Goal: Go to known website: Access a specific website the user already knows

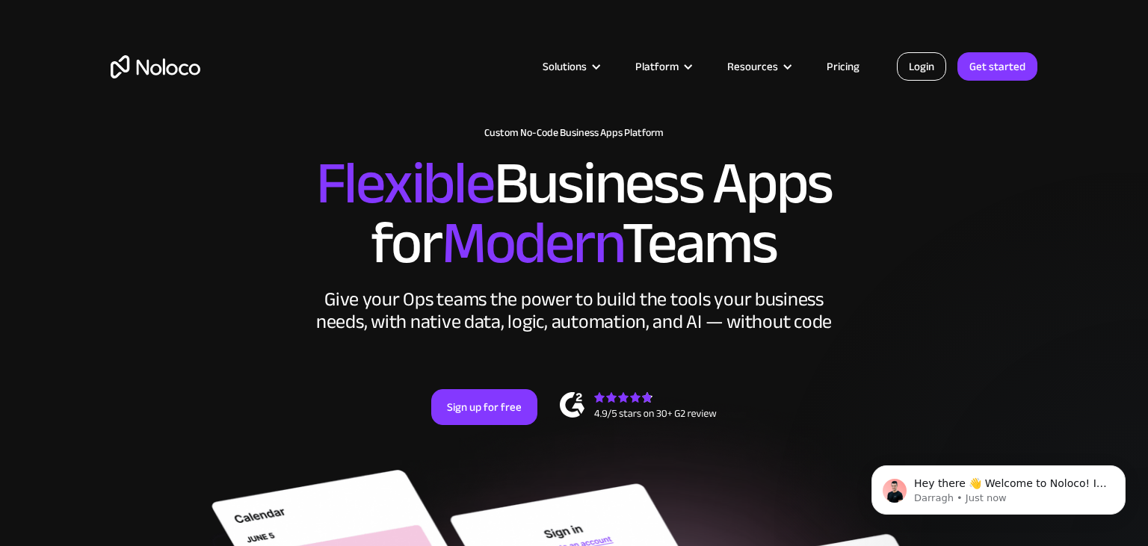
click at [933, 73] on link "Login" at bounding box center [921, 66] width 49 height 28
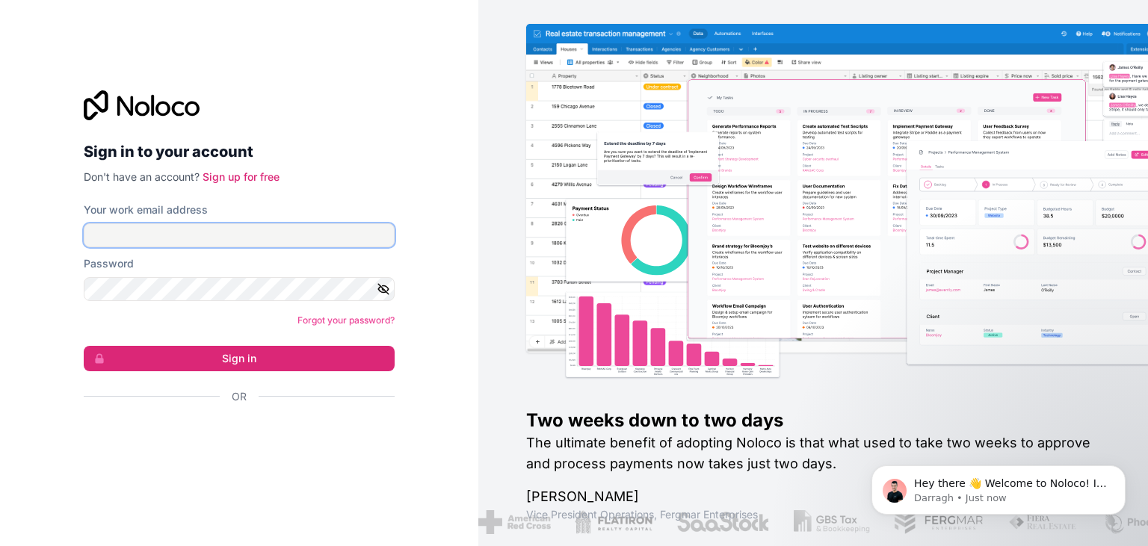
type input "[EMAIL_ADDRESS][DOMAIN_NAME]"
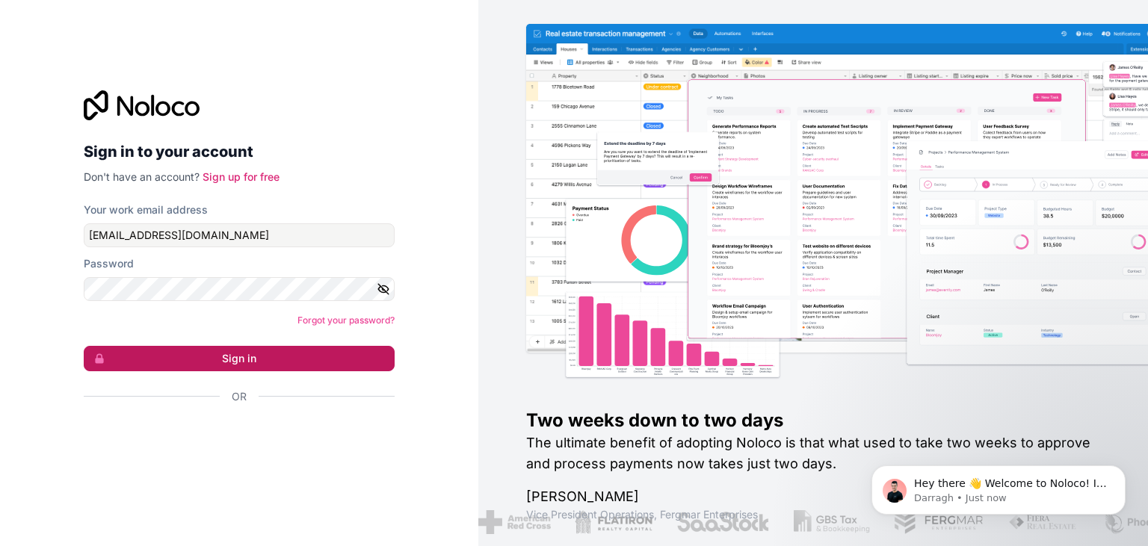
click at [337, 359] on button "Sign in" at bounding box center [239, 358] width 311 height 25
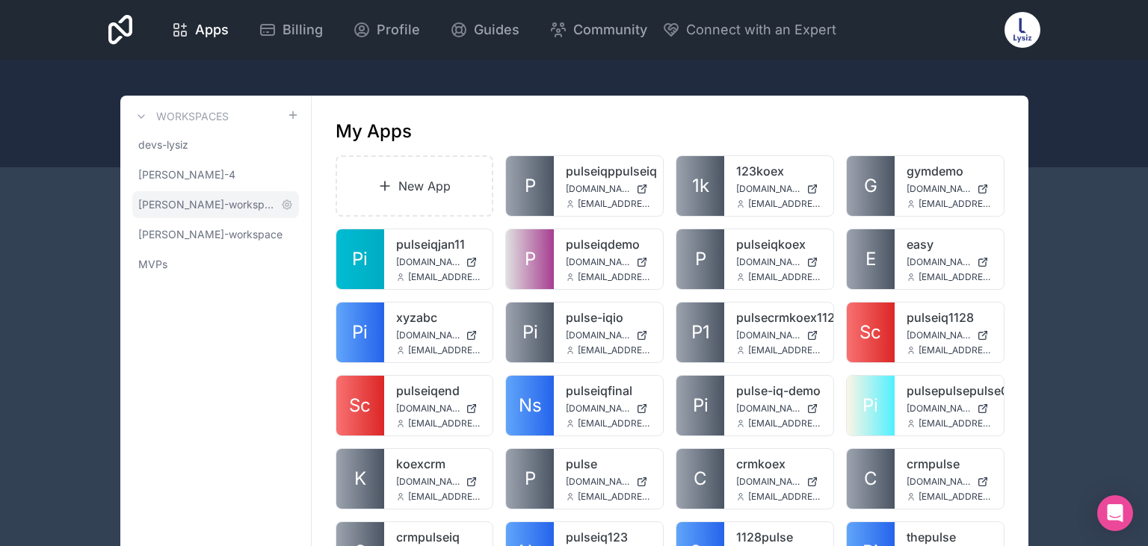
click at [212, 208] on span "[PERSON_NAME]-workspace" at bounding box center [206, 204] width 137 height 15
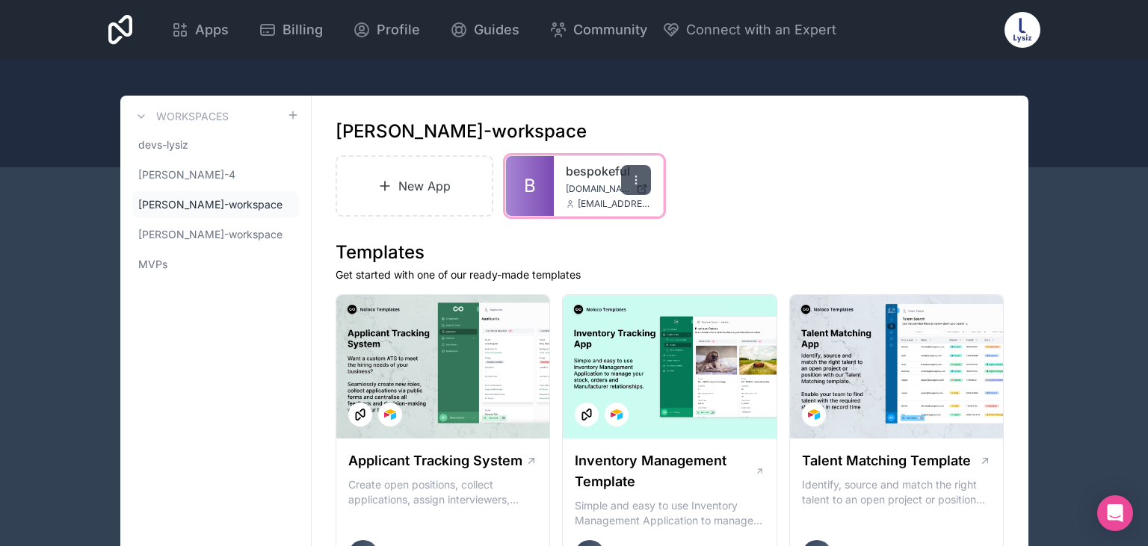
click at [635, 178] on icon at bounding box center [636, 180] width 12 height 12
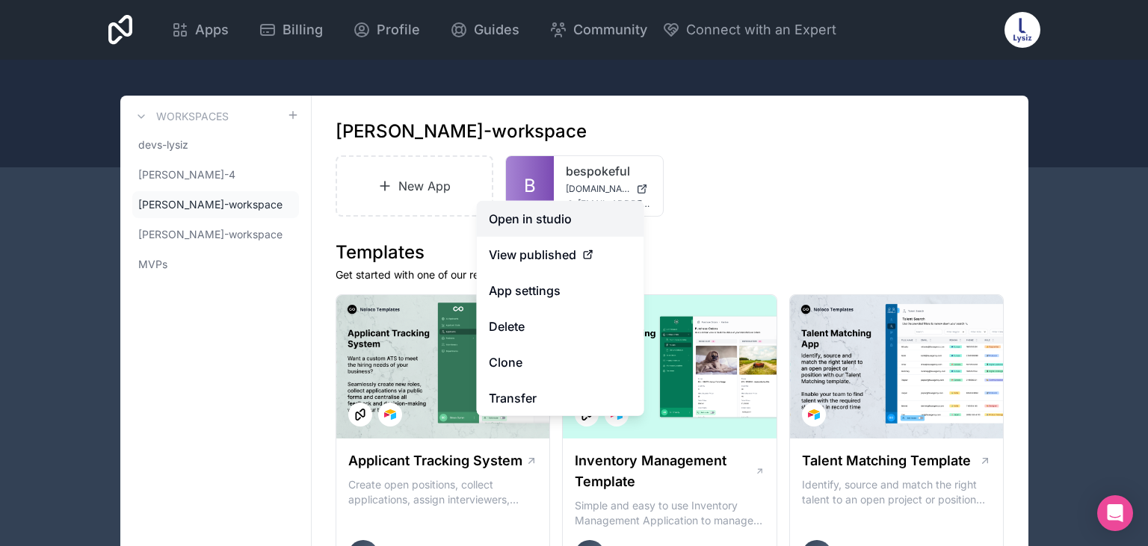
click at [549, 223] on link "Open in studio" at bounding box center [560, 219] width 167 height 36
